Goal: Task Accomplishment & Management: Use online tool/utility

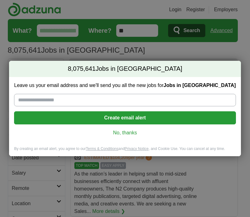
click at [126, 133] on link "No, thanks" at bounding box center [125, 133] width 212 height 7
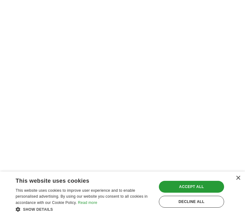
scroll to position [1311, 0]
